Goal: Use online tool/utility: Utilize a website feature to perform a specific function

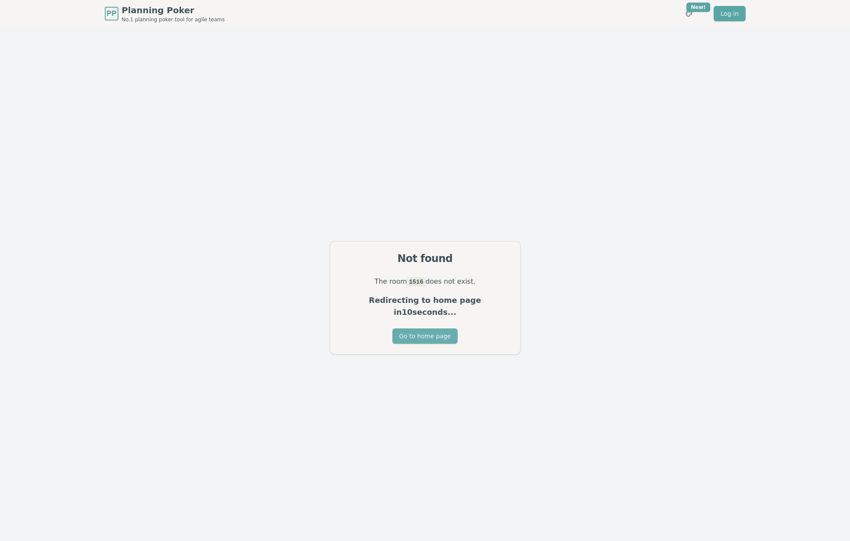
click at [425, 328] on button "Go to home page" at bounding box center [424, 335] width 65 height 15
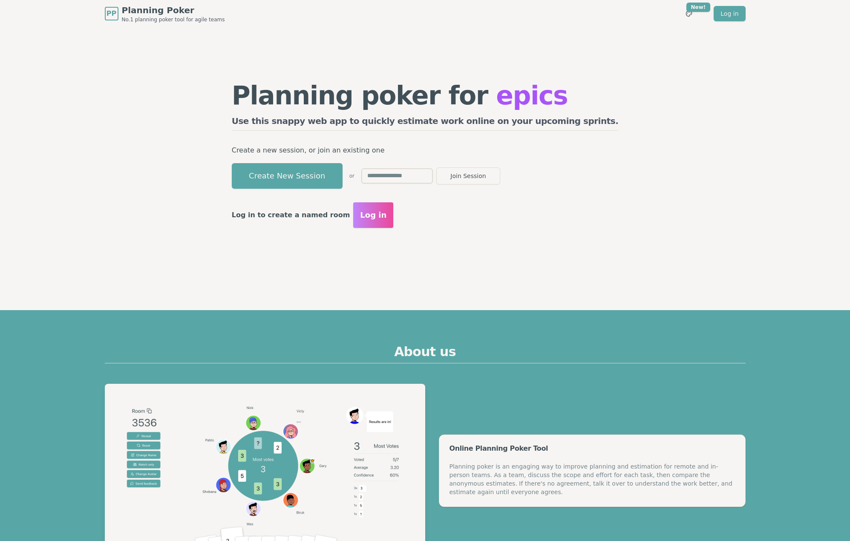
click at [319, 167] on button "Create New Session" at bounding box center [287, 176] width 111 height 26
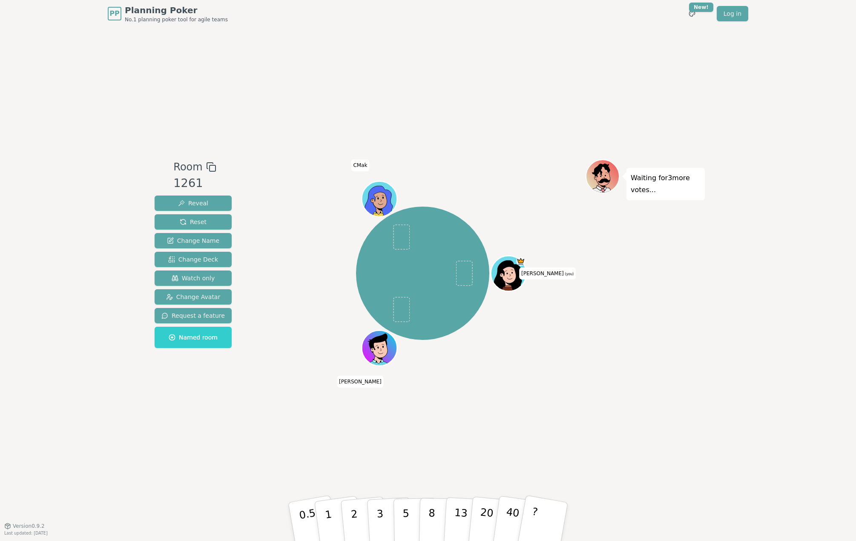
click at [76, 281] on div "PP Planning Poker No.1 planning poker tool for agile teams Toggle theme New! Lo…" at bounding box center [428, 270] width 856 height 541
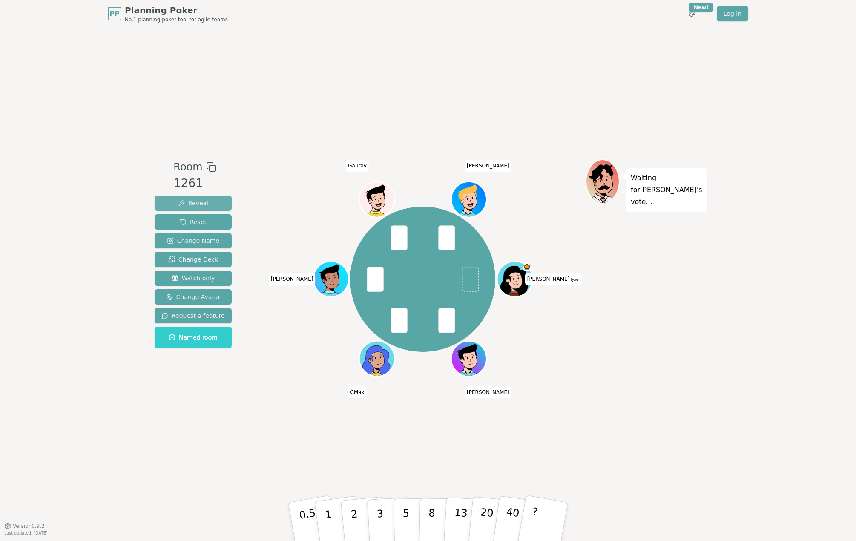
click at [192, 196] on button "Reveal" at bounding box center [193, 203] width 77 height 15
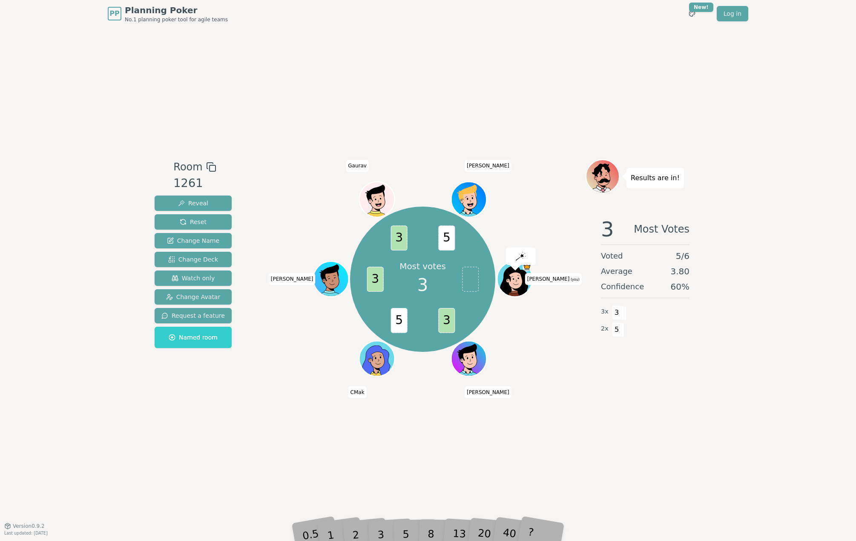
click at [104, 214] on div "PP Planning Poker No.1 planning poker tool for agile teams Toggle theme New! Lo…" at bounding box center [428, 270] width 856 height 541
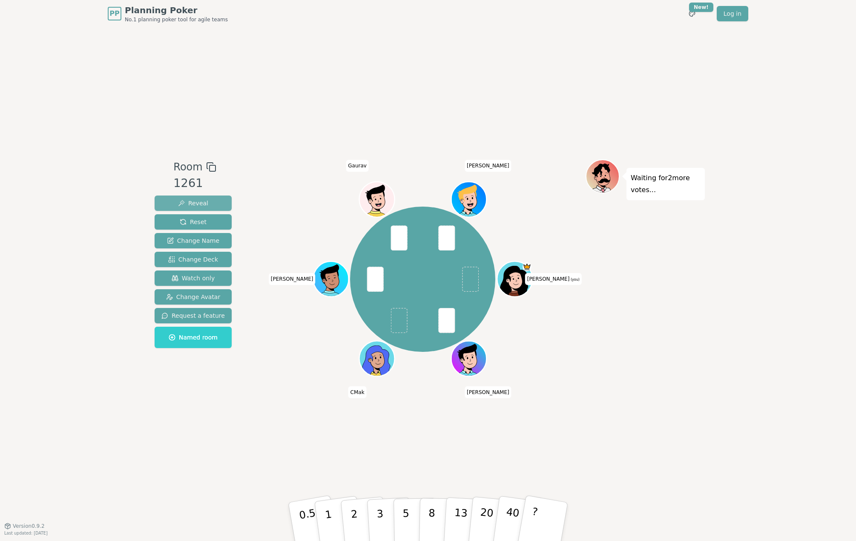
click at [188, 198] on button "Reveal" at bounding box center [193, 203] width 77 height 15
click at [268, 138] on div "Room 1261 Reveal Reset Change Name Change Deck Watch only Change Avatar Request…" at bounding box center [428, 276] width 554 height 498
click at [223, 204] on button "Reveal" at bounding box center [193, 203] width 77 height 15
click at [134, 130] on div "PP Planning Poker No.1 planning poker tool for agile teams Toggle theme New! Lo…" at bounding box center [428, 270] width 856 height 541
